Goal: Obtain resource: Obtain resource

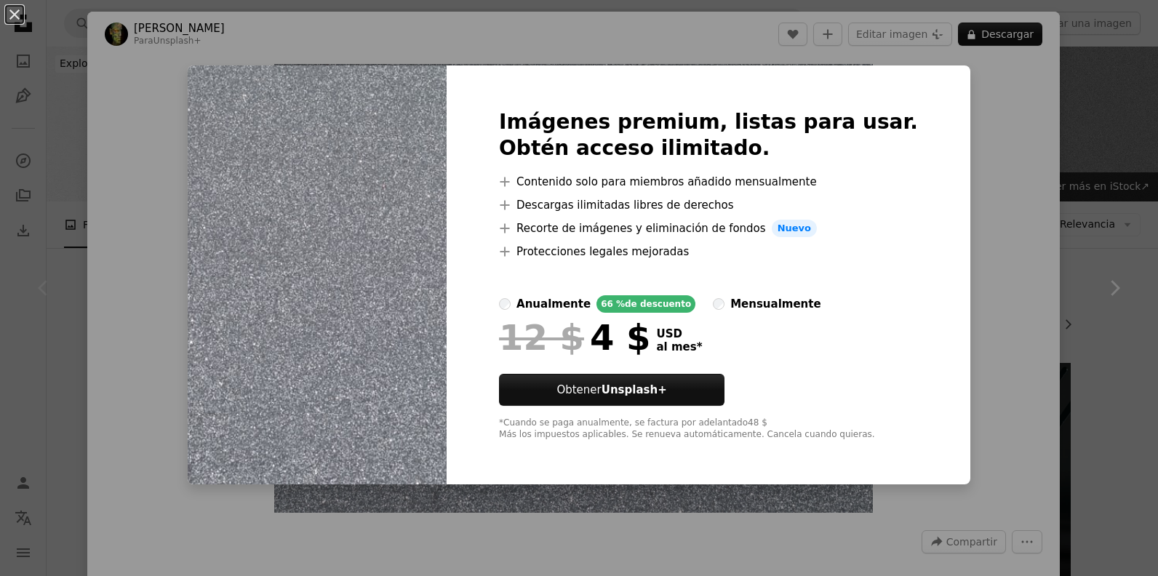
click at [899, 296] on div "An X shape Imágenes premium, listas para usar. Obtén acceso ilimitado. A plus s…" at bounding box center [579, 288] width 1158 height 576
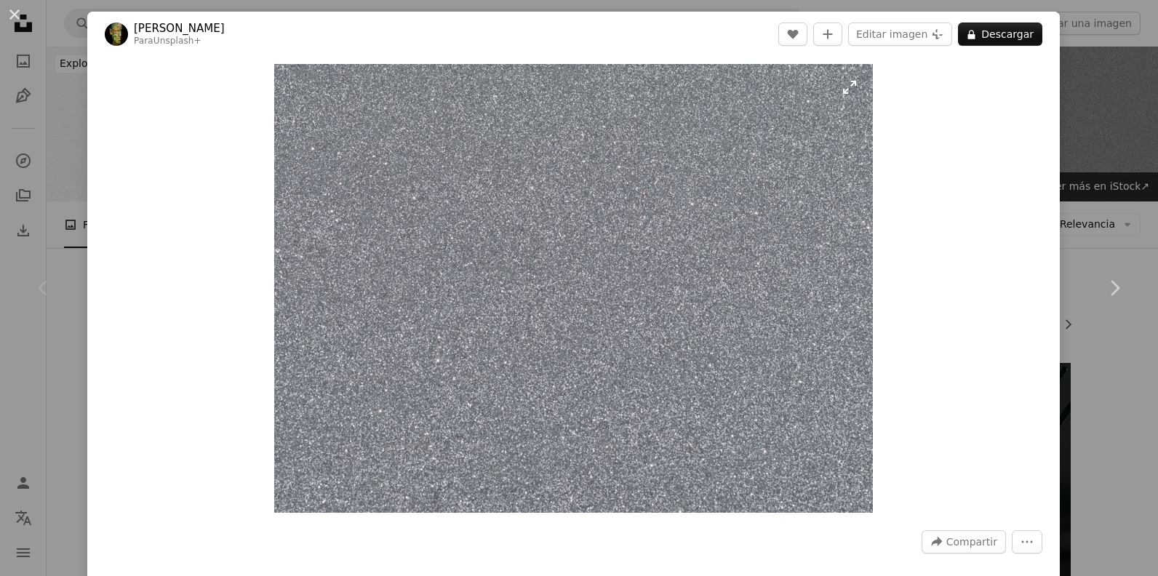
click at [610, 147] on img "Ampliar en esta imagen" at bounding box center [573, 288] width 599 height 449
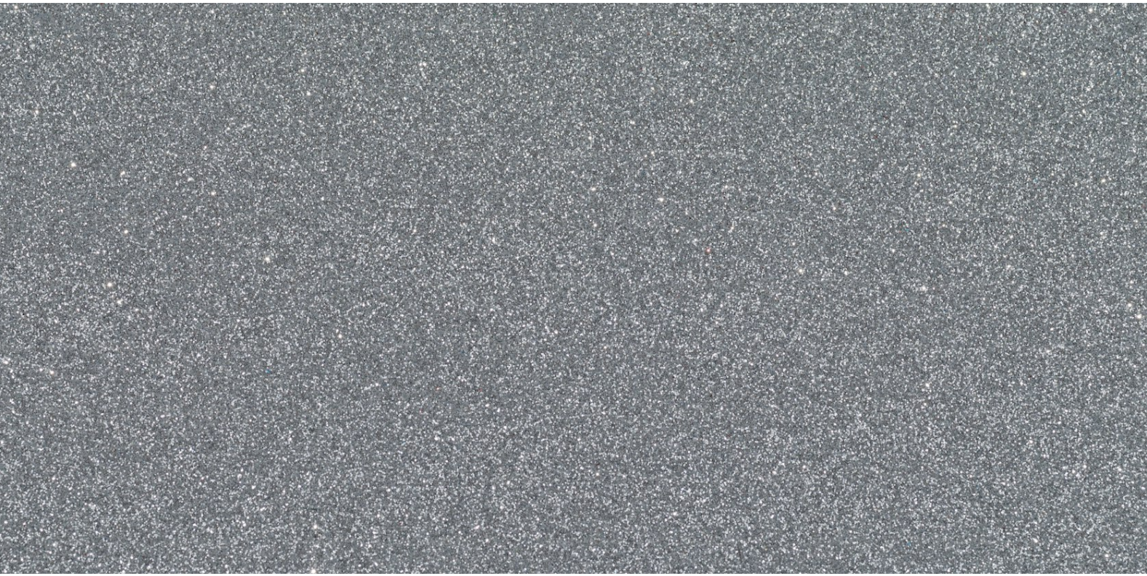
scroll to position [139, 0]
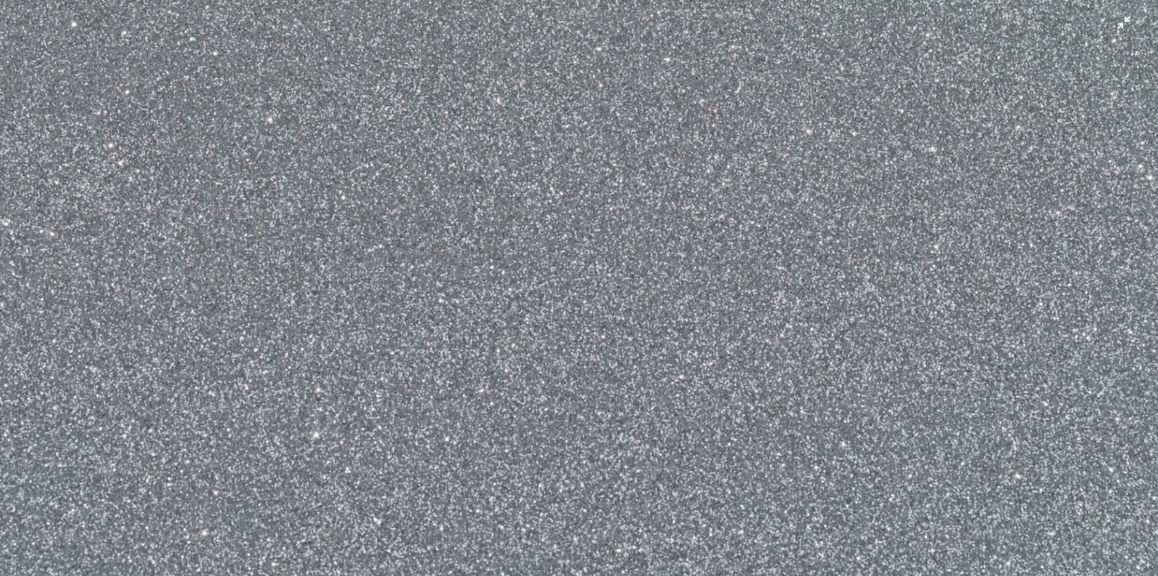
click at [610, 147] on img "Reducir el zoom en esta imagen" at bounding box center [579, 295] width 1160 height 870
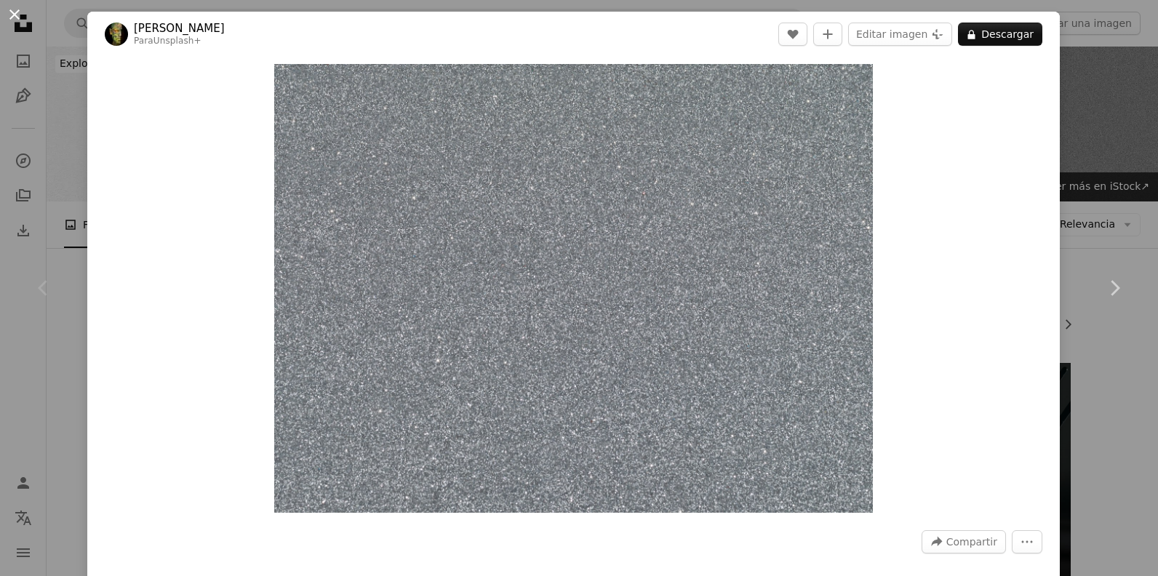
click at [15, 6] on button "An X shape" at bounding box center [14, 14] width 17 height 17
